Goal: Task Accomplishment & Management: Use online tool/utility

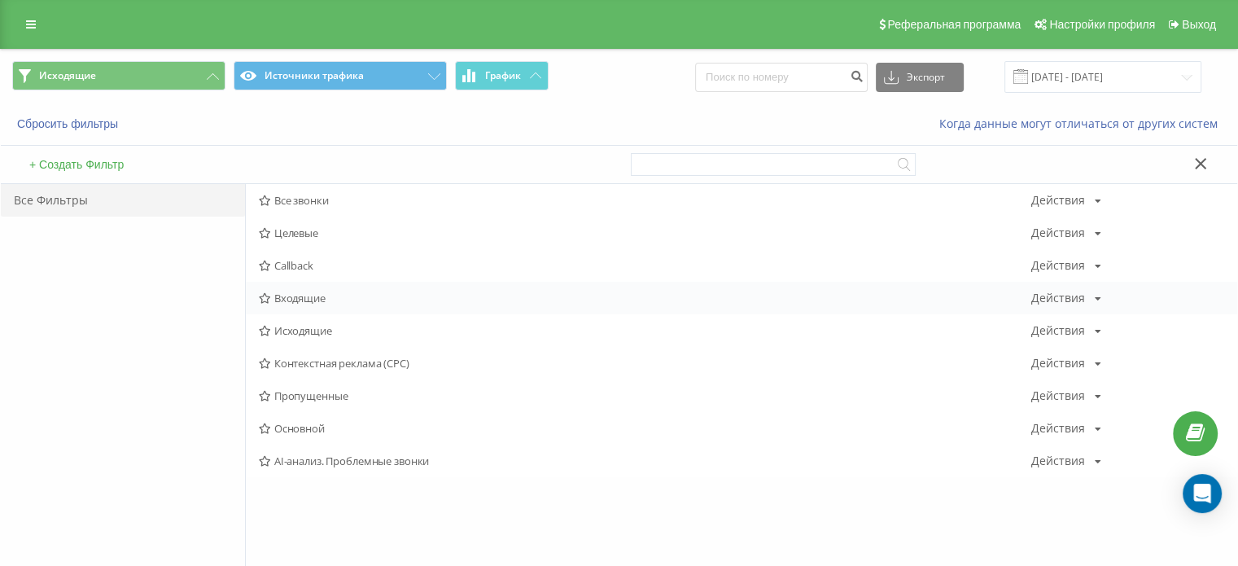
click at [323, 302] on span "Входящие" at bounding box center [645, 297] width 773 height 11
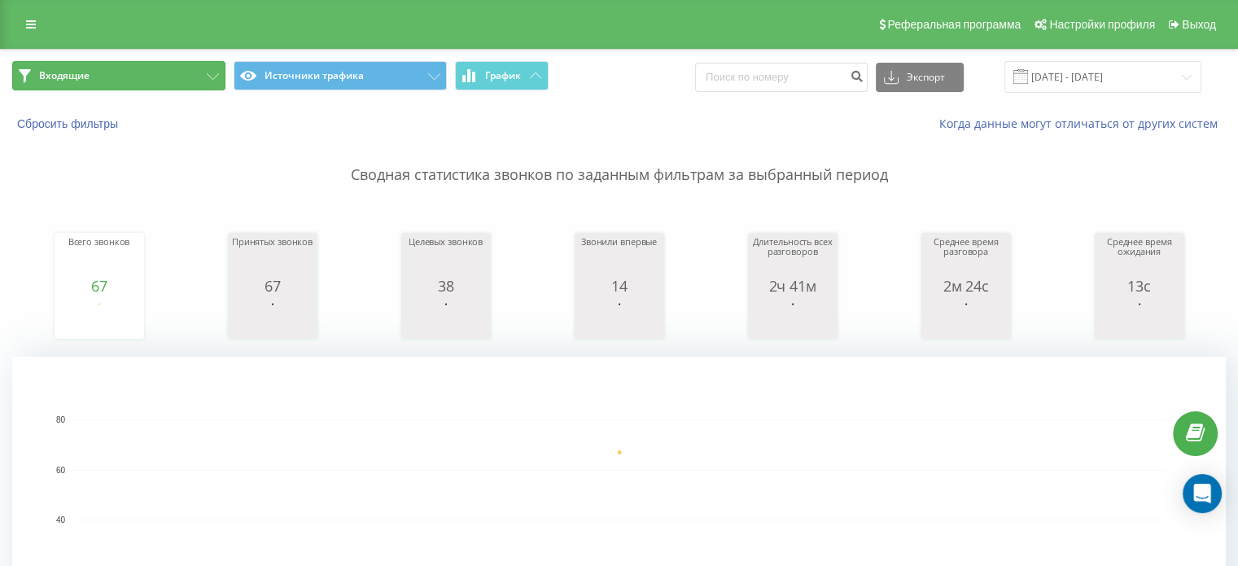
click at [143, 77] on button "Входящие" at bounding box center [118, 75] width 213 height 29
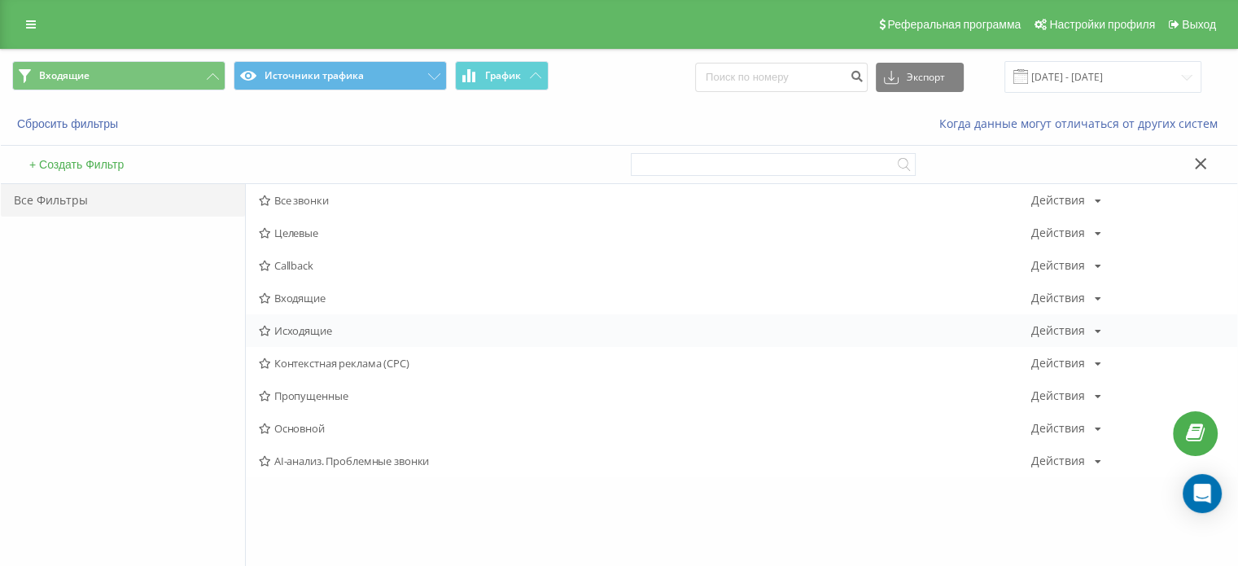
click at [306, 329] on span "Исходящие" at bounding box center [645, 330] width 773 height 11
